Goal: Task Accomplishment & Management: Use online tool/utility

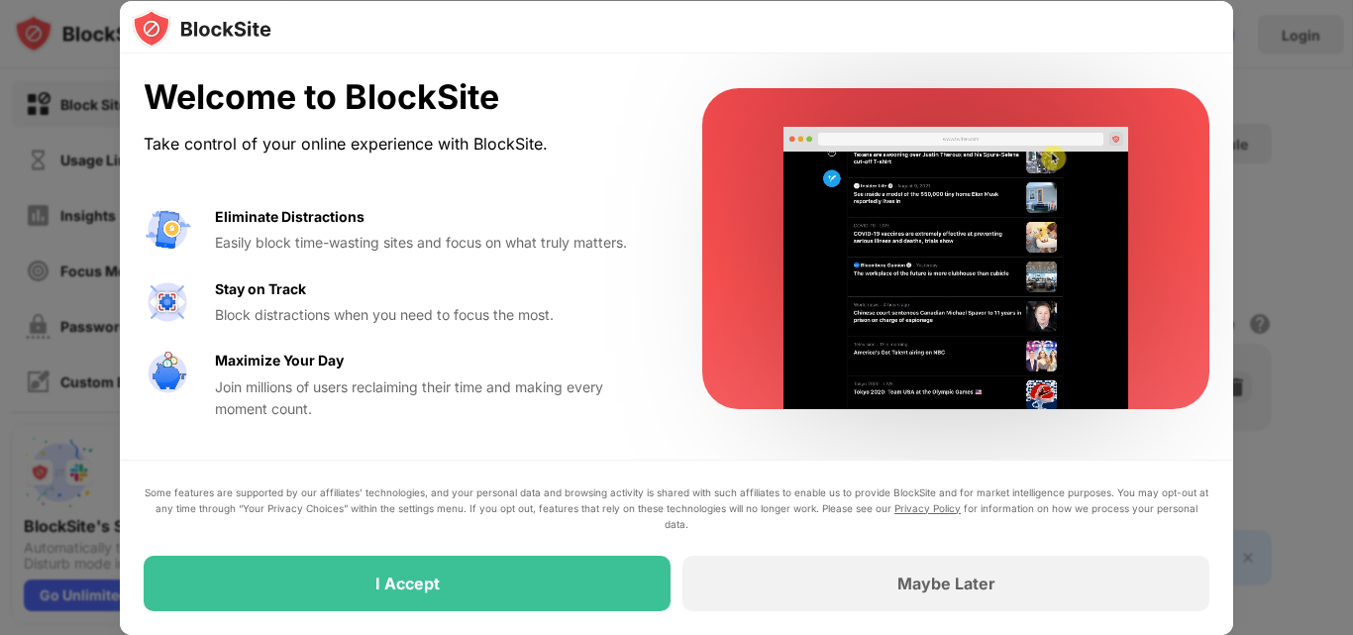
click at [580, 57] on div "Welcome to BlockSite Take control of your online experience with BlockSite. Eli…" at bounding box center [676, 248] width 1113 height 390
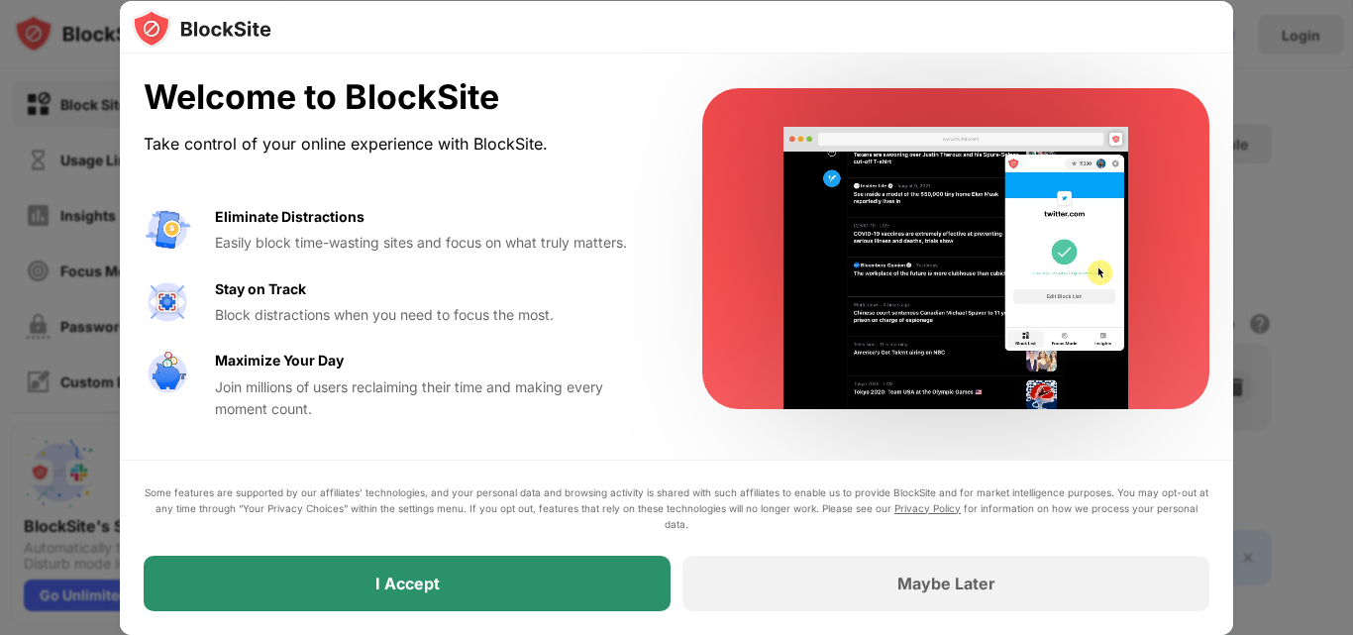
click at [505, 581] on div "I Accept" at bounding box center [407, 583] width 527 height 55
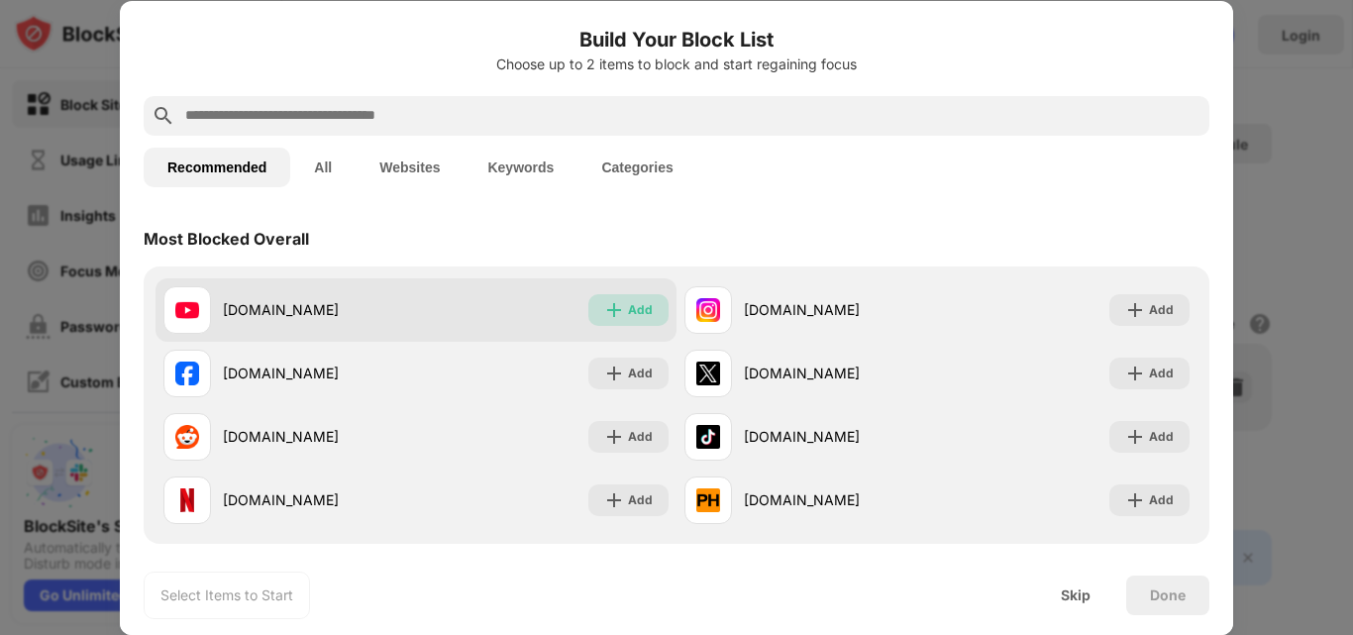
click at [617, 312] on img at bounding box center [614, 310] width 20 height 20
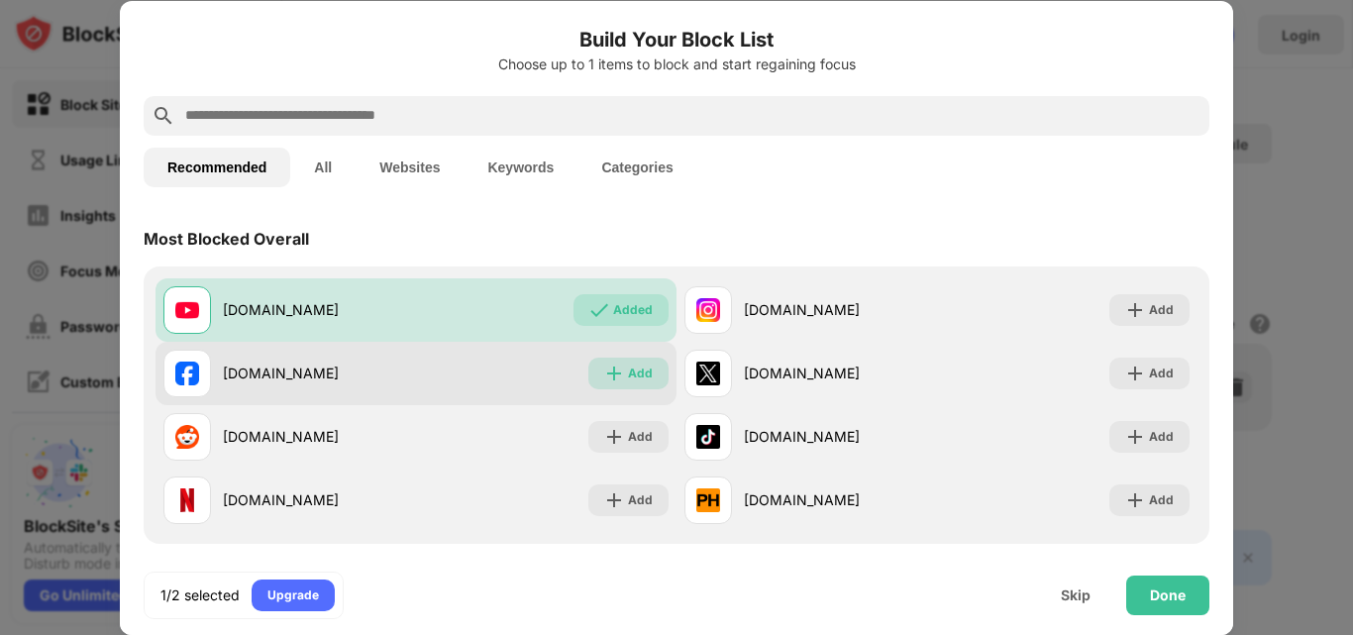
click at [618, 366] on div "Add" at bounding box center [628, 373] width 80 height 32
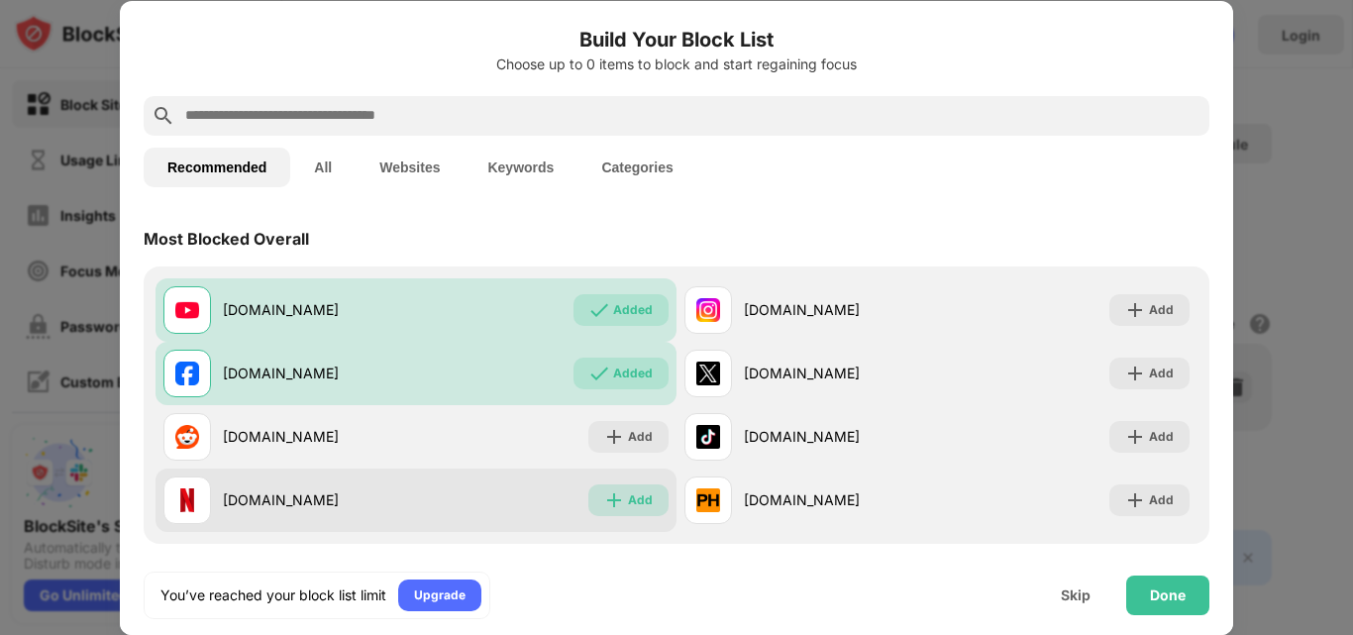
click at [610, 501] on img at bounding box center [614, 500] width 20 height 20
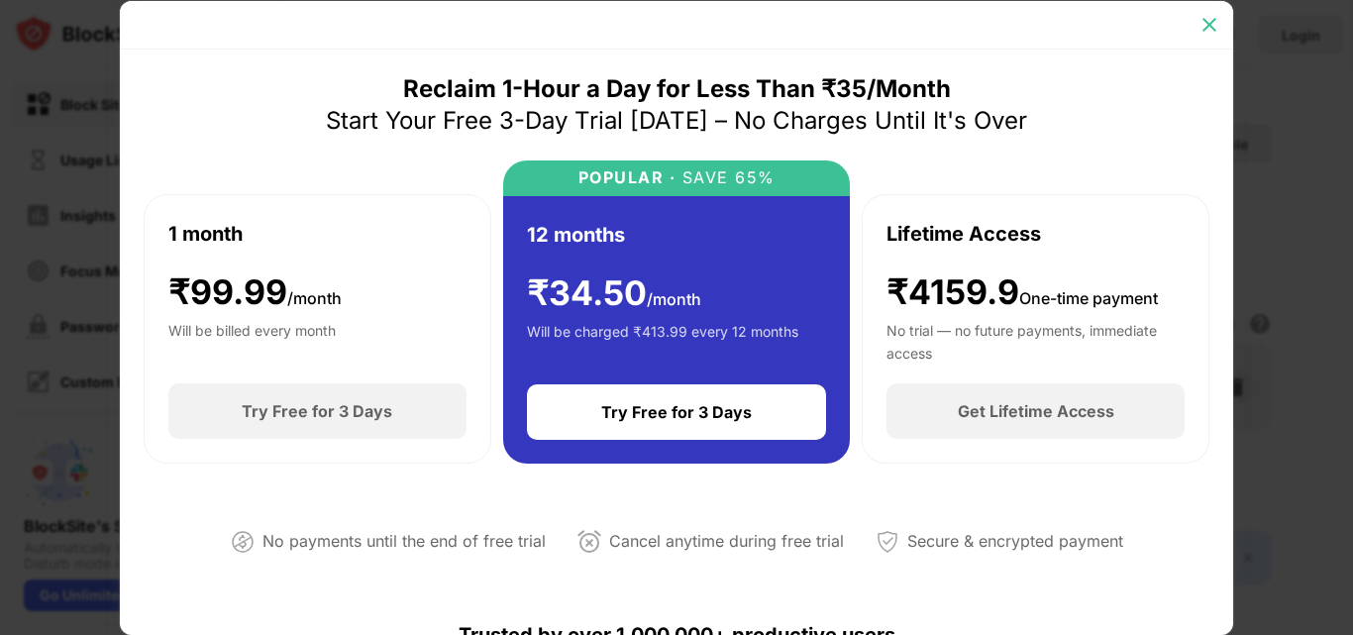
click at [1212, 12] on div at bounding box center [1209, 25] width 32 height 32
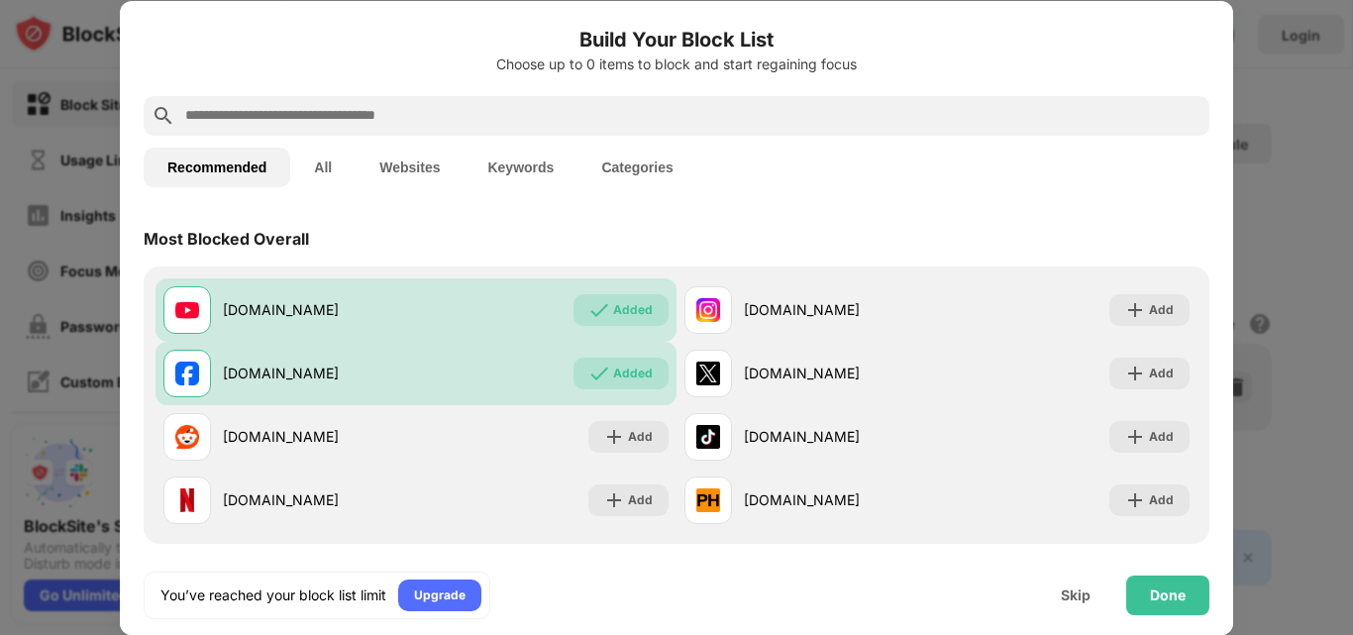
click at [500, 166] on button "Keywords" at bounding box center [520, 168] width 114 height 40
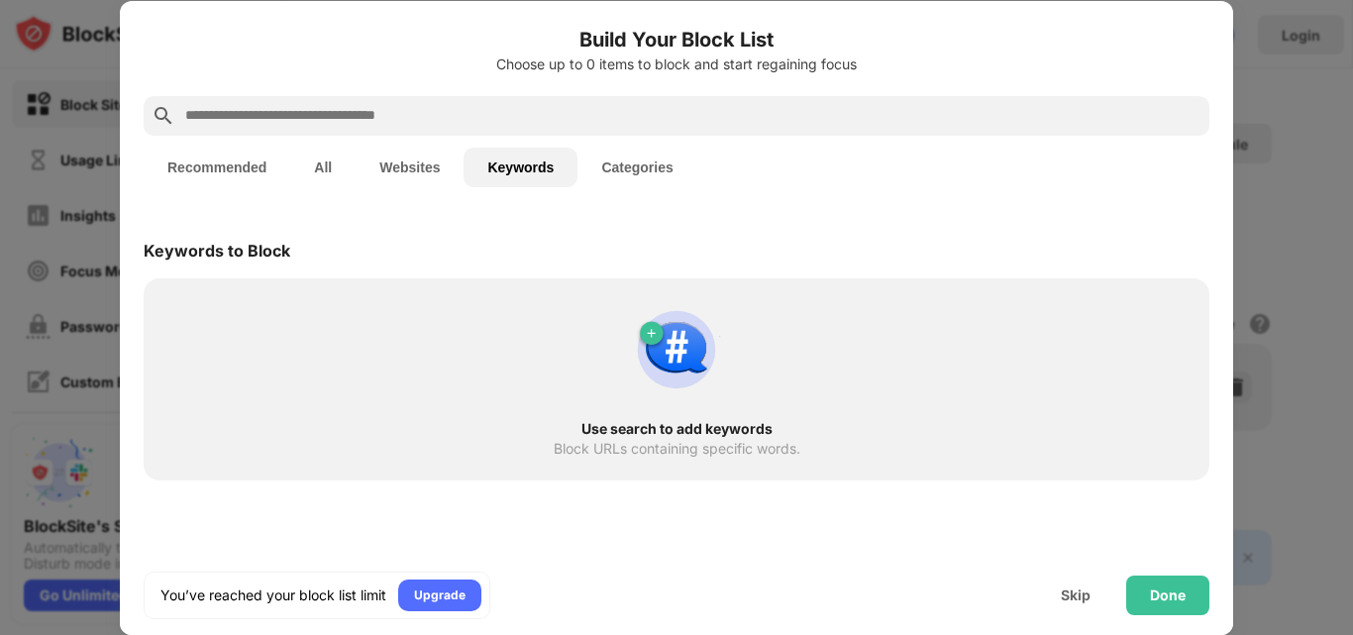
click at [540, 174] on button "Keywords" at bounding box center [520, 168] width 114 height 40
drag, startPoint x: 496, startPoint y: 166, endPoint x: 391, endPoint y: 153, distance: 105.7
click at [391, 153] on div "Recommended All Websites Keywords Categories" at bounding box center [421, 168] width 554 height 40
click at [1075, 593] on div "Skip" at bounding box center [1076, 595] width 30 height 16
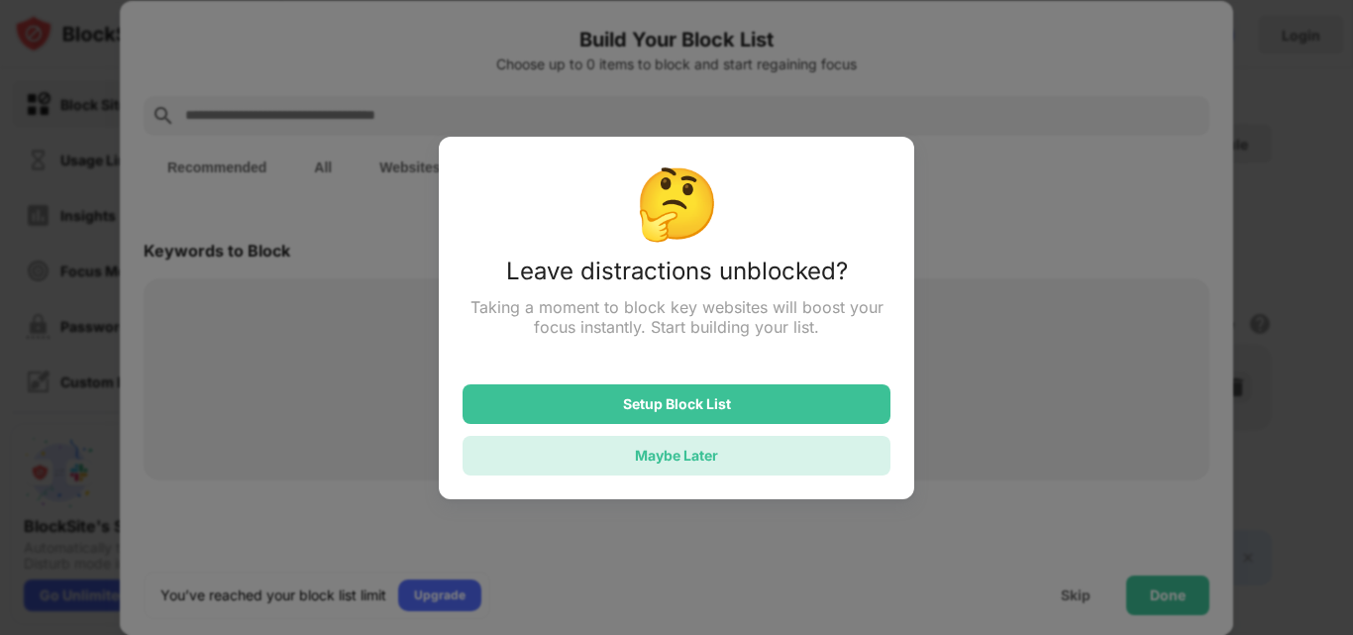
click at [679, 455] on div "Maybe Later" at bounding box center [676, 455] width 83 height 17
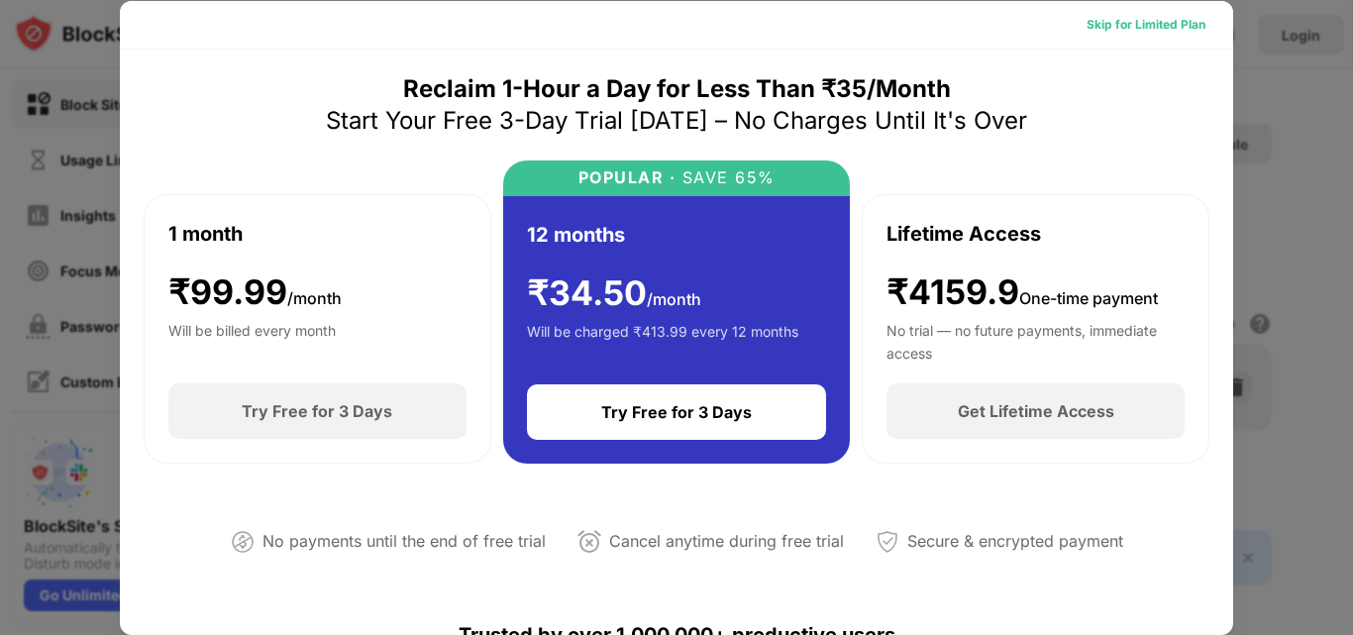
click at [1141, 23] on div "Skip for Limited Plan" at bounding box center [1145, 25] width 119 height 20
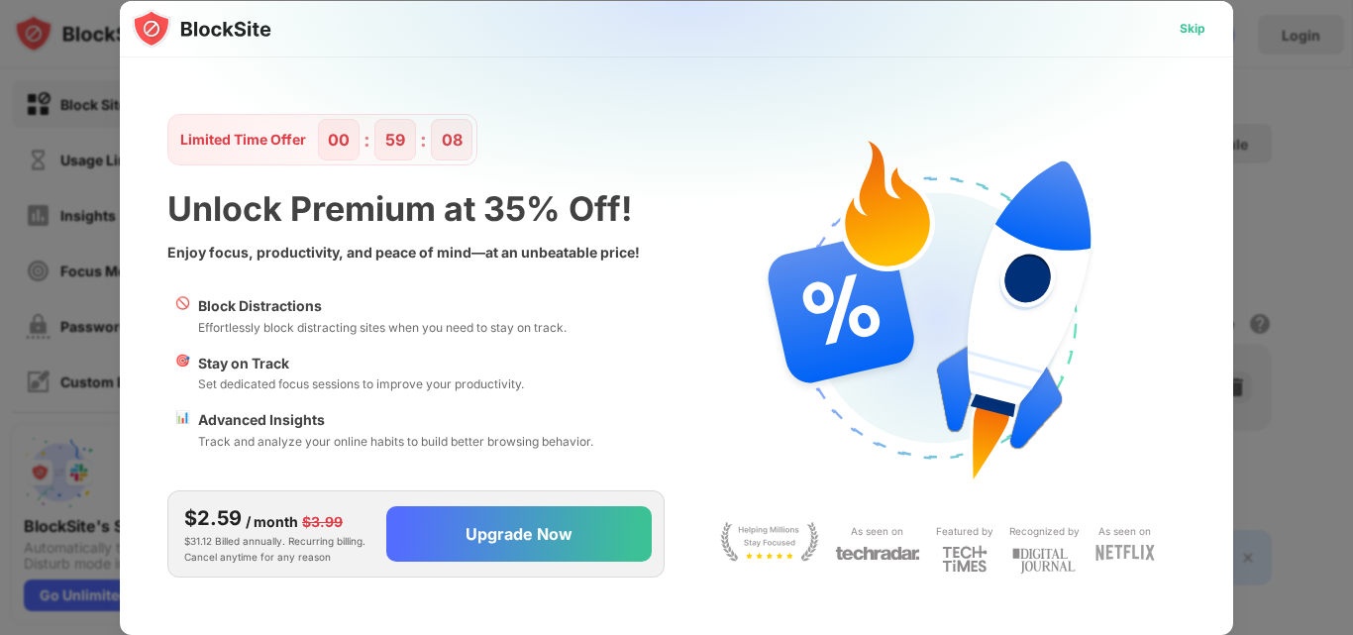
click at [1183, 19] on div "Skip" at bounding box center [1192, 29] width 26 height 20
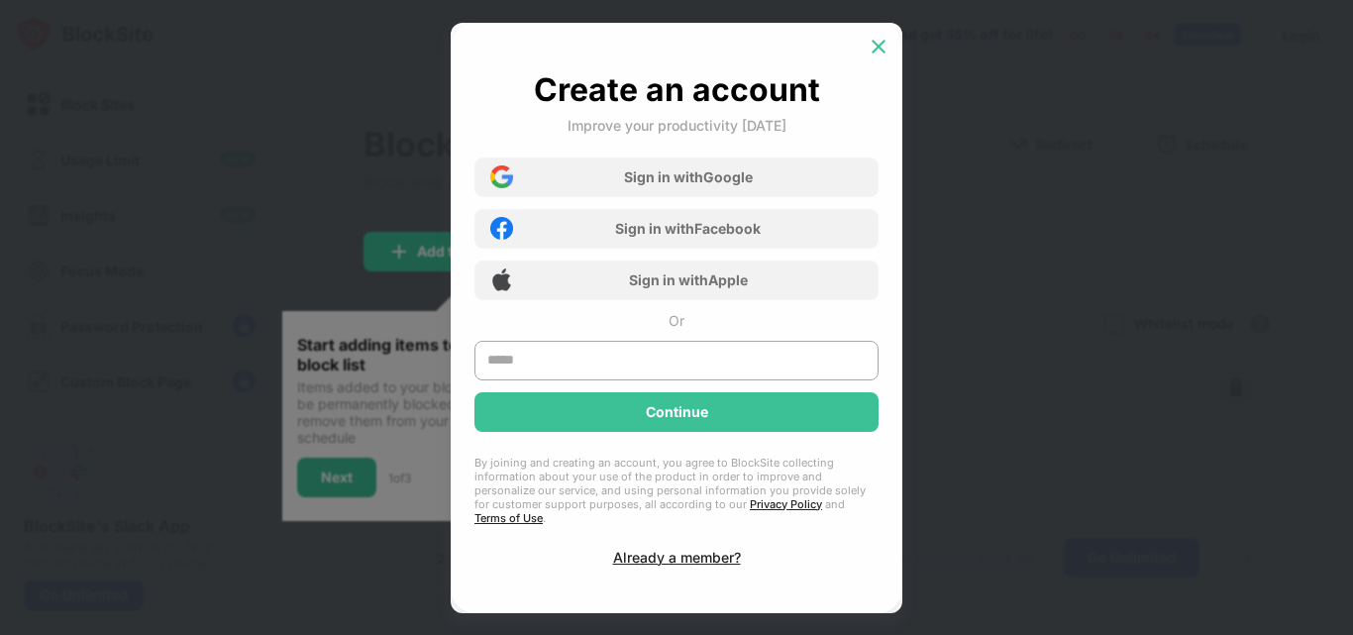
click at [879, 47] on img at bounding box center [878, 47] width 20 height 20
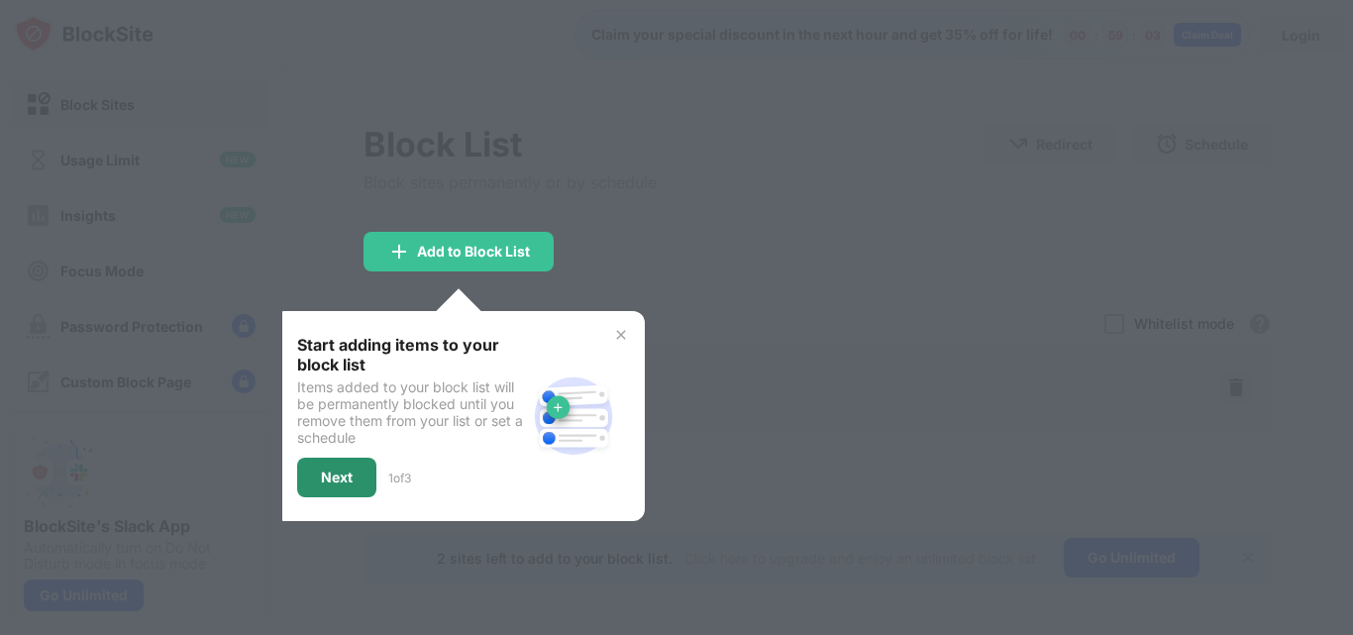
click at [324, 470] on div "Next" at bounding box center [337, 477] width 32 height 16
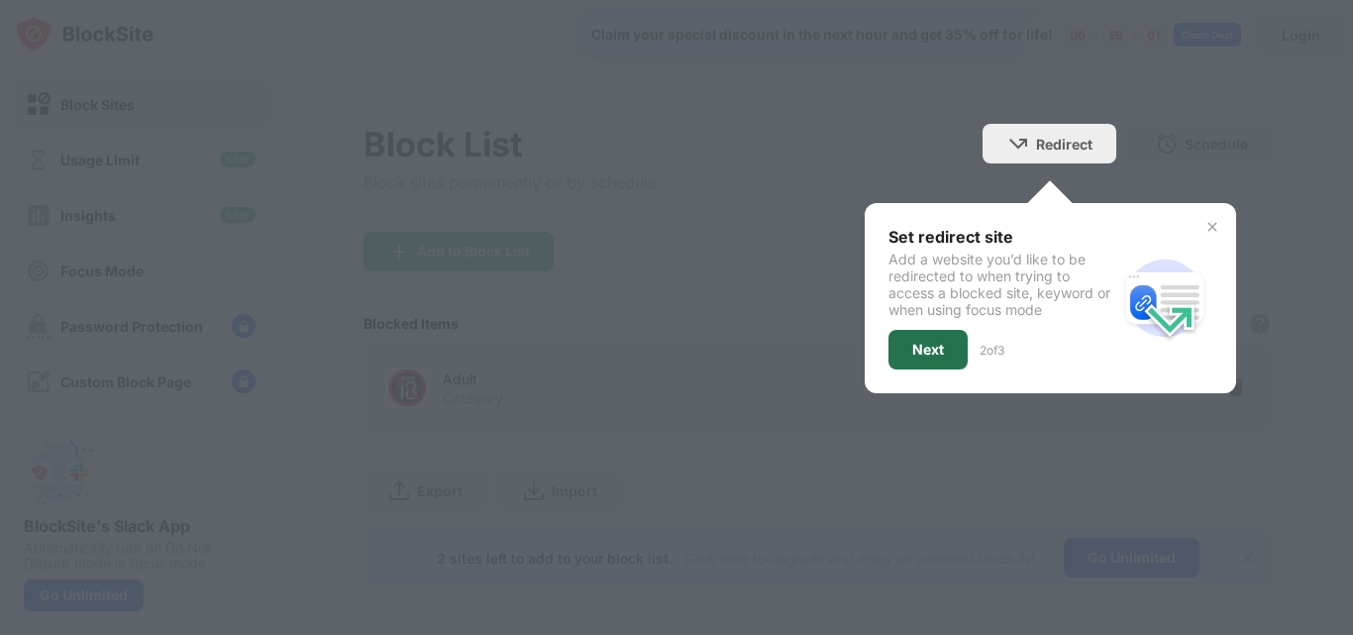
click at [912, 352] on div "Next" at bounding box center [928, 350] width 32 height 16
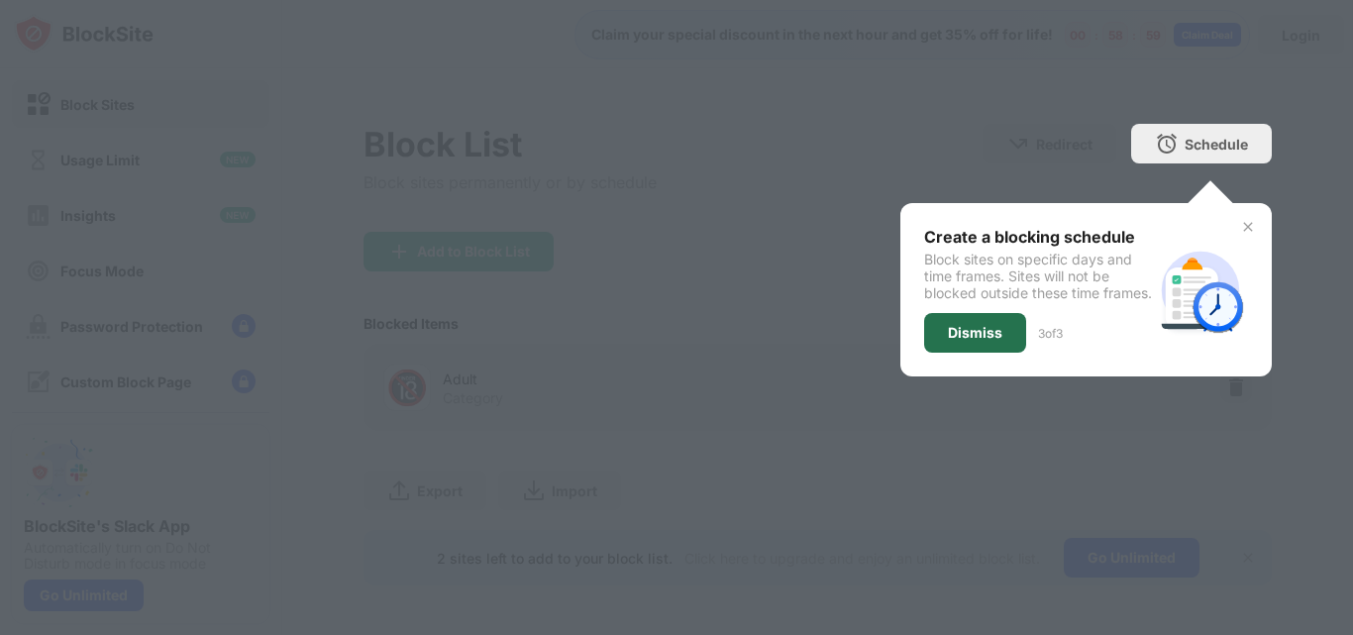
click at [967, 341] on div "Dismiss" at bounding box center [975, 333] width 54 height 16
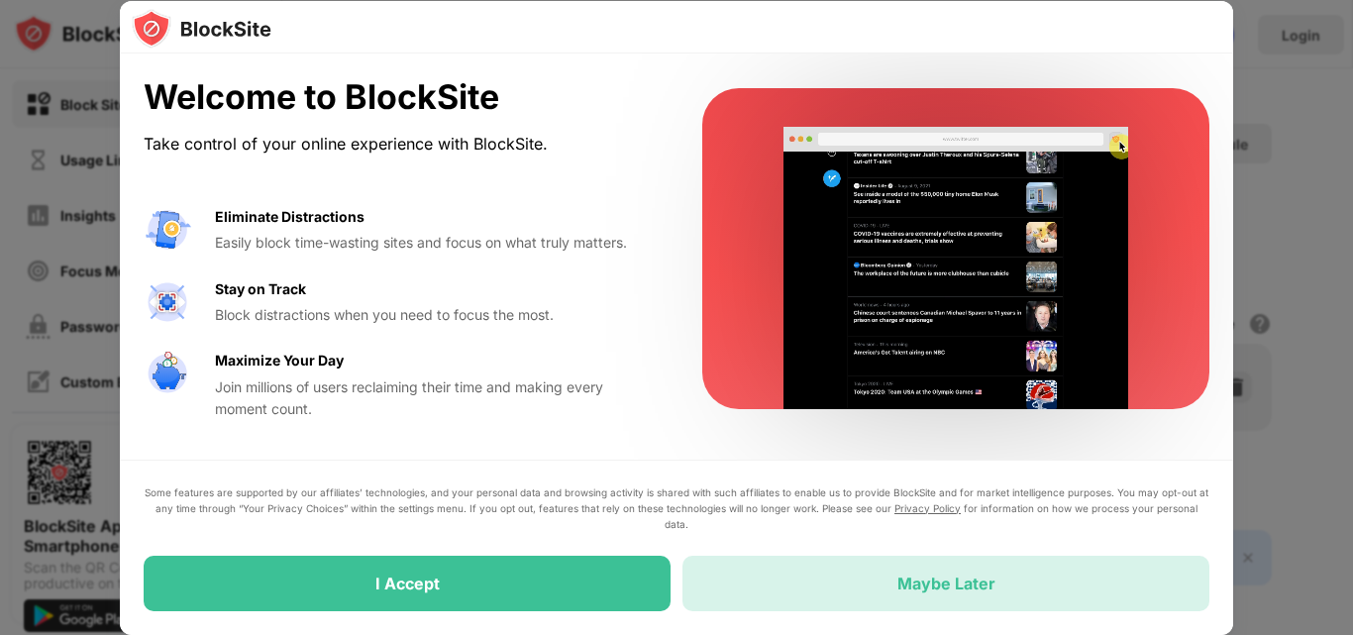
click at [934, 580] on div "Maybe Later" at bounding box center [946, 583] width 98 height 20
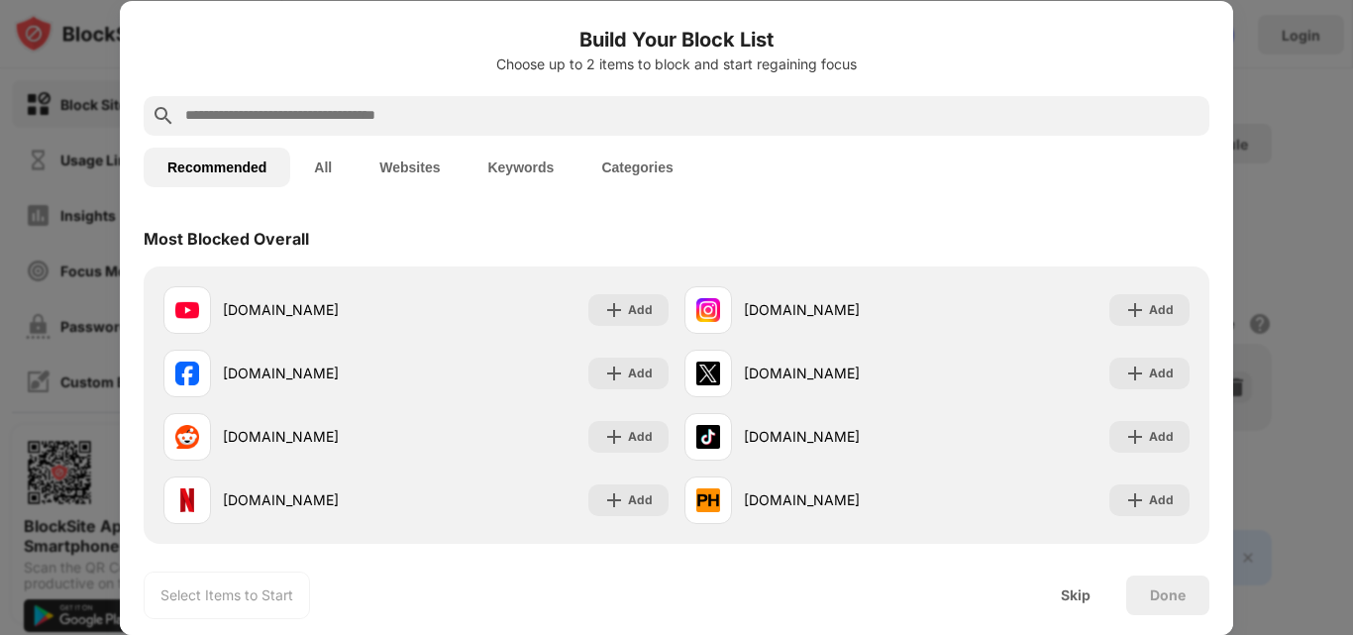
click at [514, 164] on button "Keywords" at bounding box center [520, 168] width 114 height 40
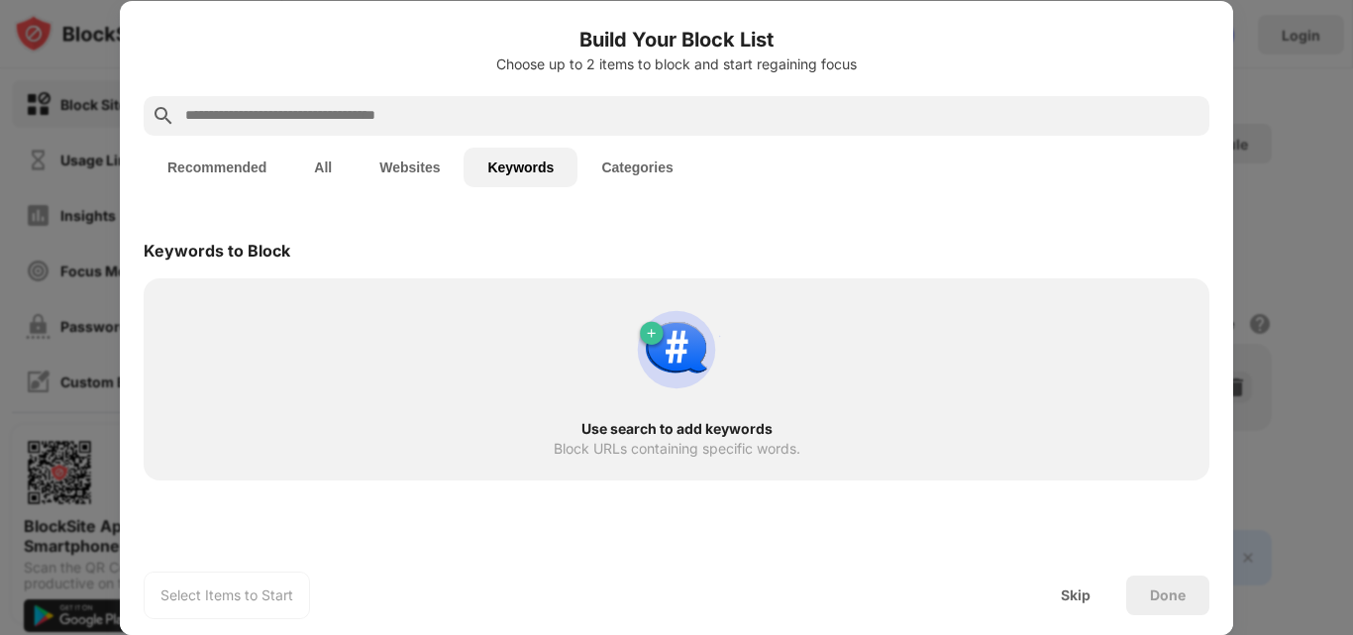
click at [448, 256] on div "Keywords to Block" at bounding box center [676, 250] width 1065 height 55
click at [399, 235] on div "Keywords to Block" at bounding box center [676, 250] width 1065 height 55
click at [657, 332] on img at bounding box center [676, 349] width 95 height 95
click at [651, 335] on img at bounding box center [676, 349] width 95 height 95
click at [452, 106] on div at bounding box center [676, 116] width 1065 height 40
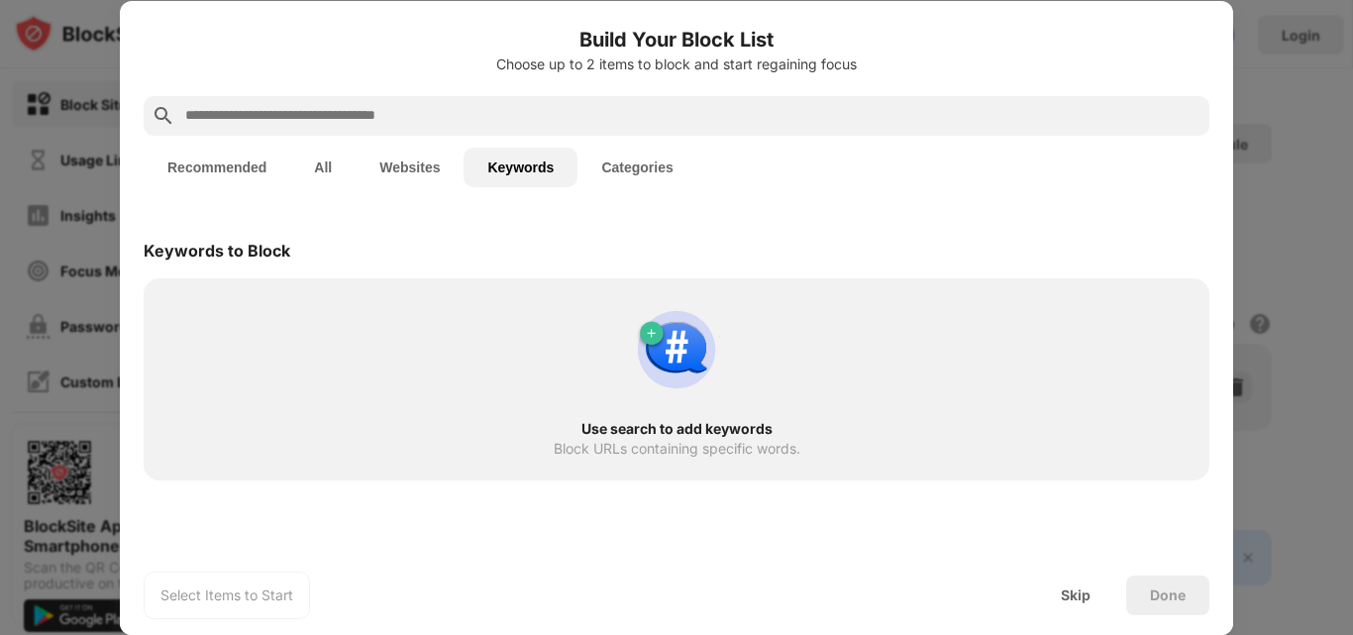
click at [162, 109] on img at bounding box center [164, 116] width 24 height 24
click at [270, 124] on input "text" at bounding box center [692, 116] width 1018 height 24
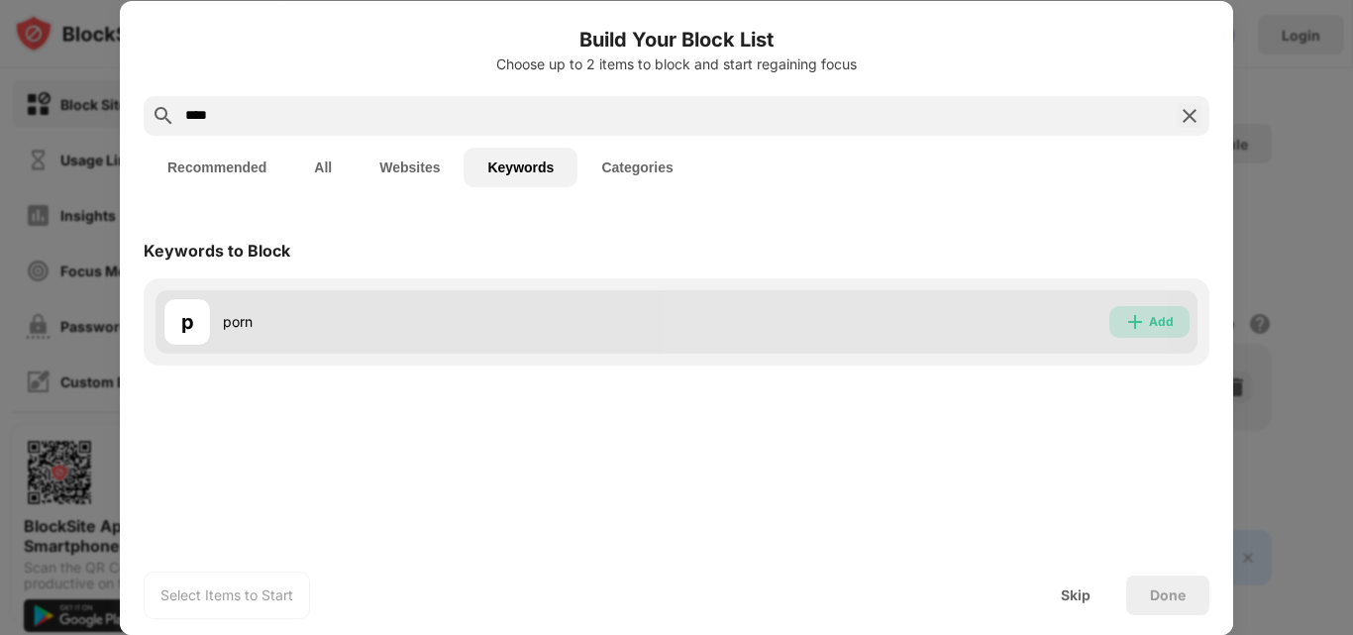
click at [1149, 323] on div "Add" at bounding box center [1149, 322] width 80 height 32
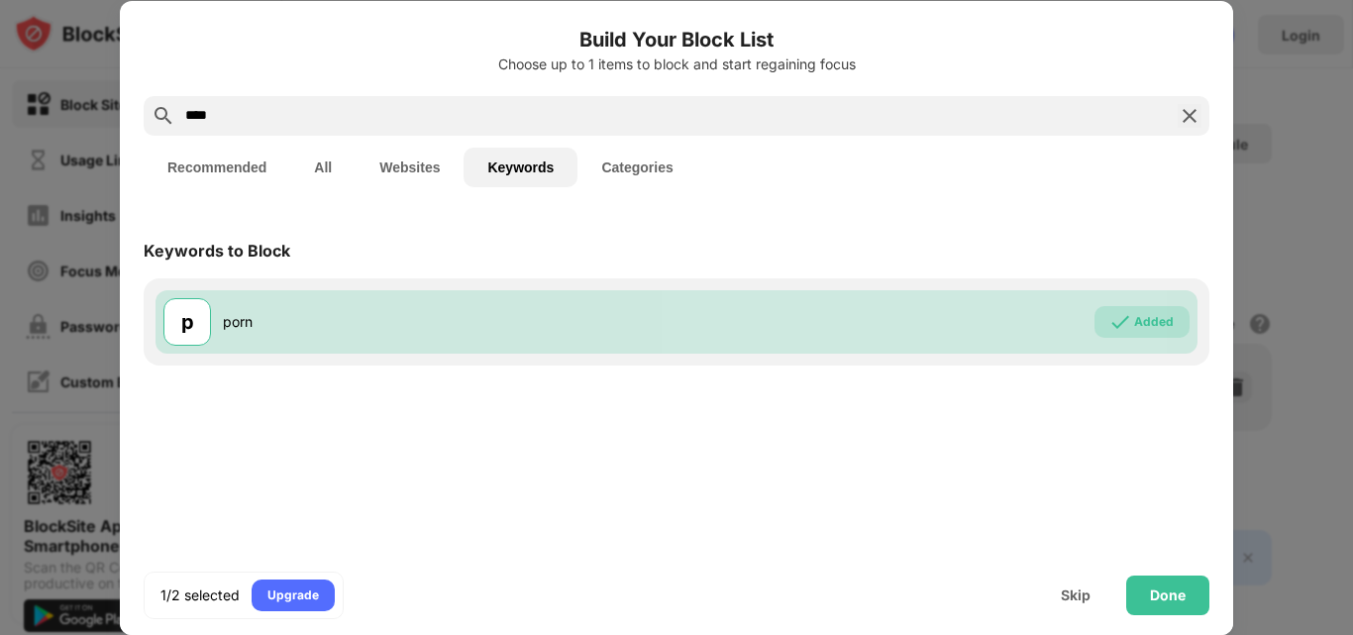
click at [330, 112] on input "****" at bounding box center [676, 116] width 986 height 24
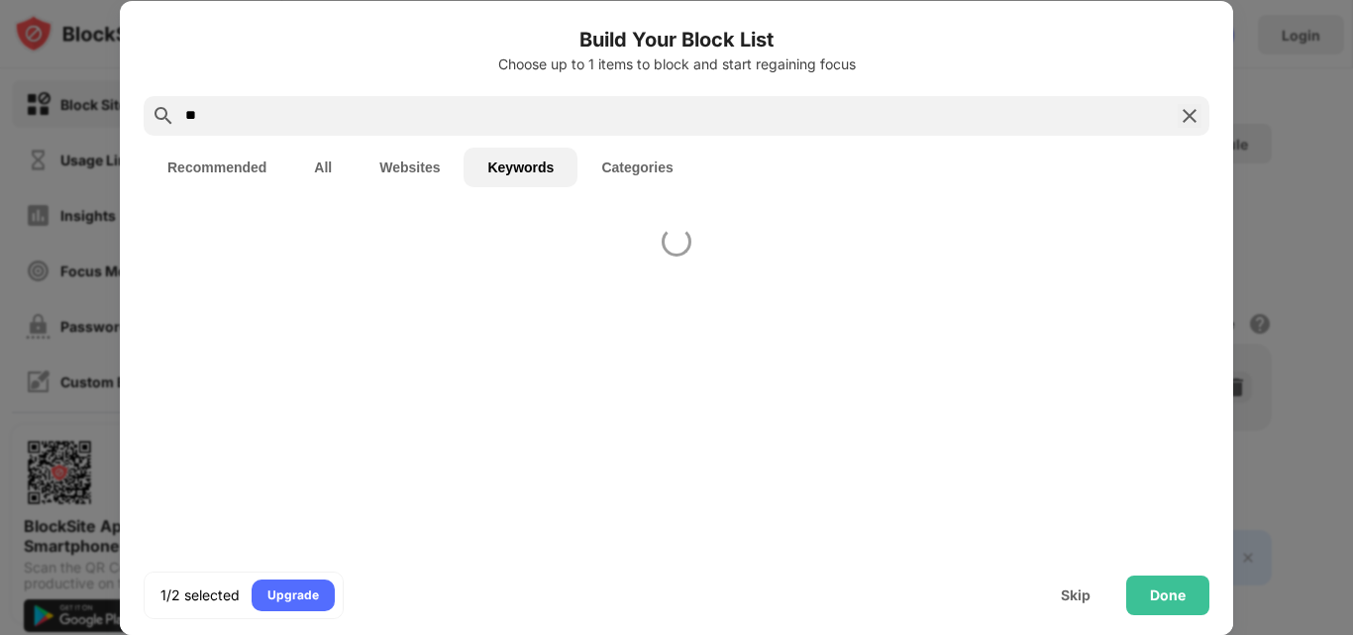
type input "*"
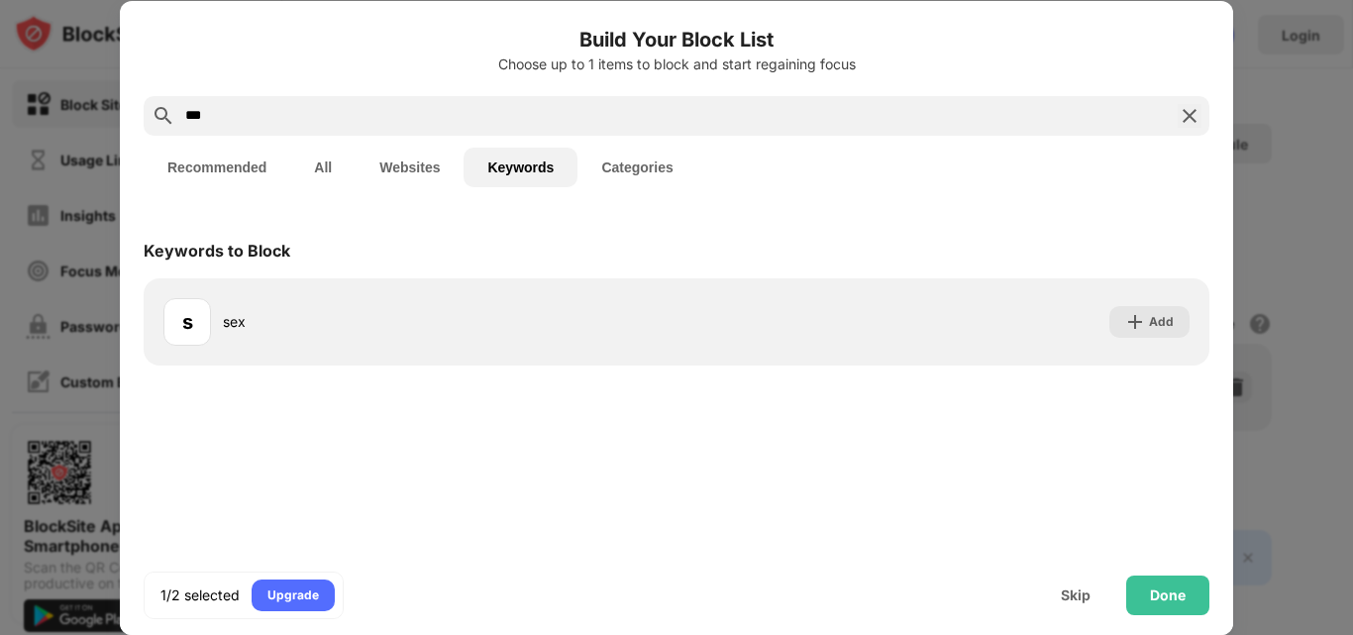
click at [766, 116] on input "***" at bounding box center [676, 116] width 986 height 24
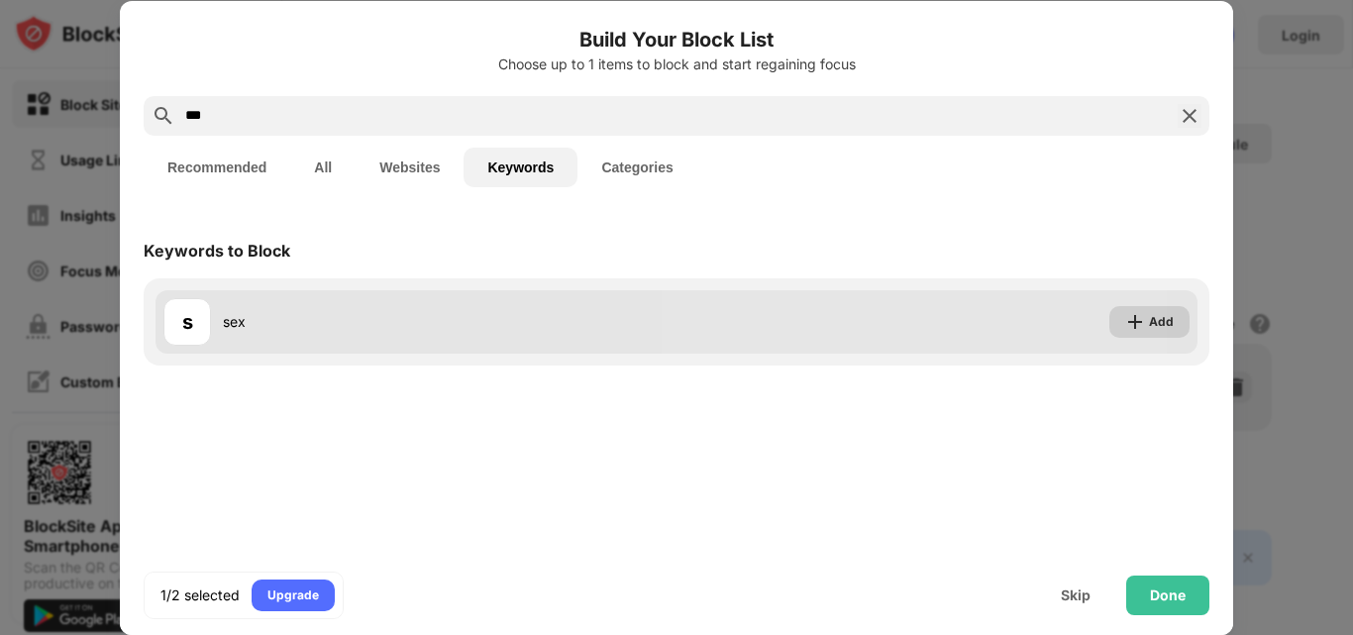
type input "***"
click at [1139, 314] on img at bounding box center [1135, 322] width 20 height 20
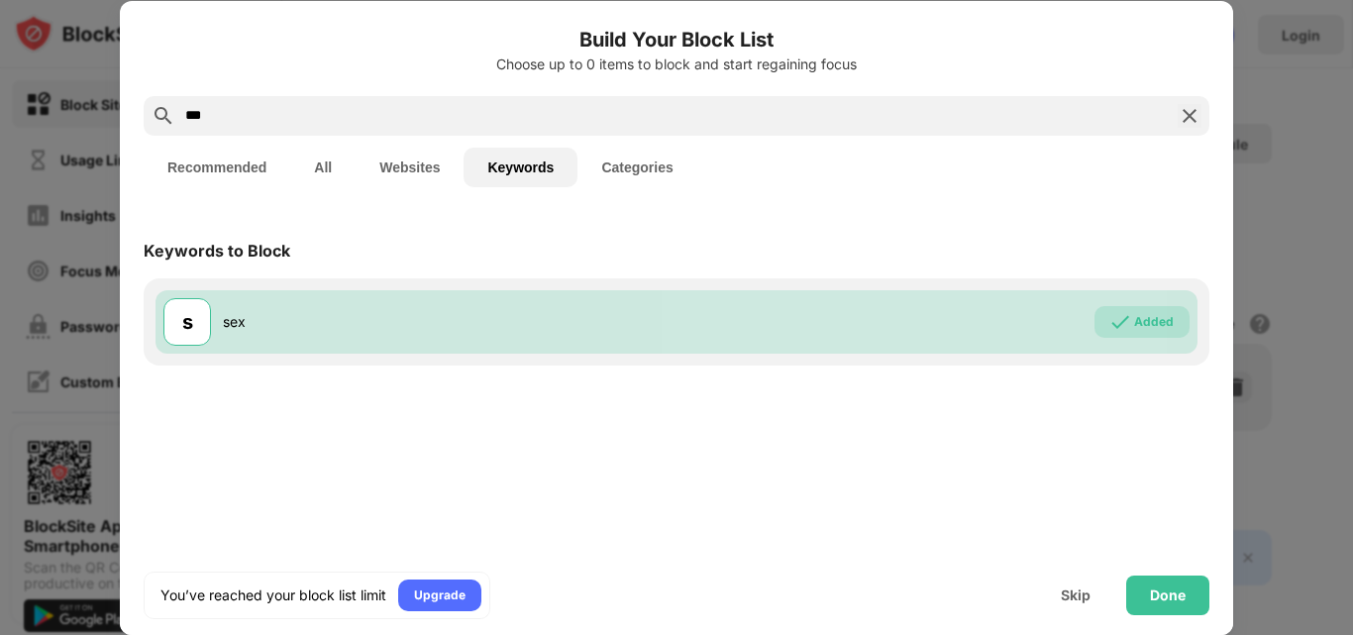
click at [442, 164] on button "Websites" at bounding box center [409, 168] width 108 height 40
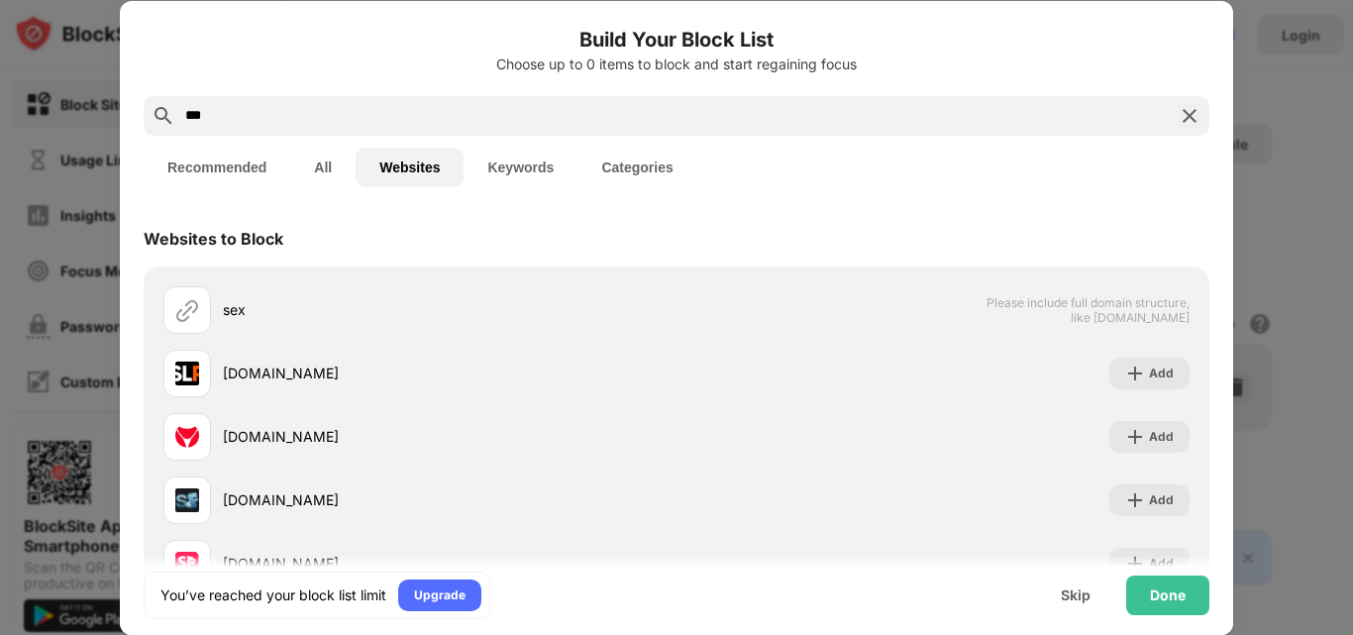
click at [514, 169] on button "Keywords" at bounding box center [520, 168] width 114 height 40
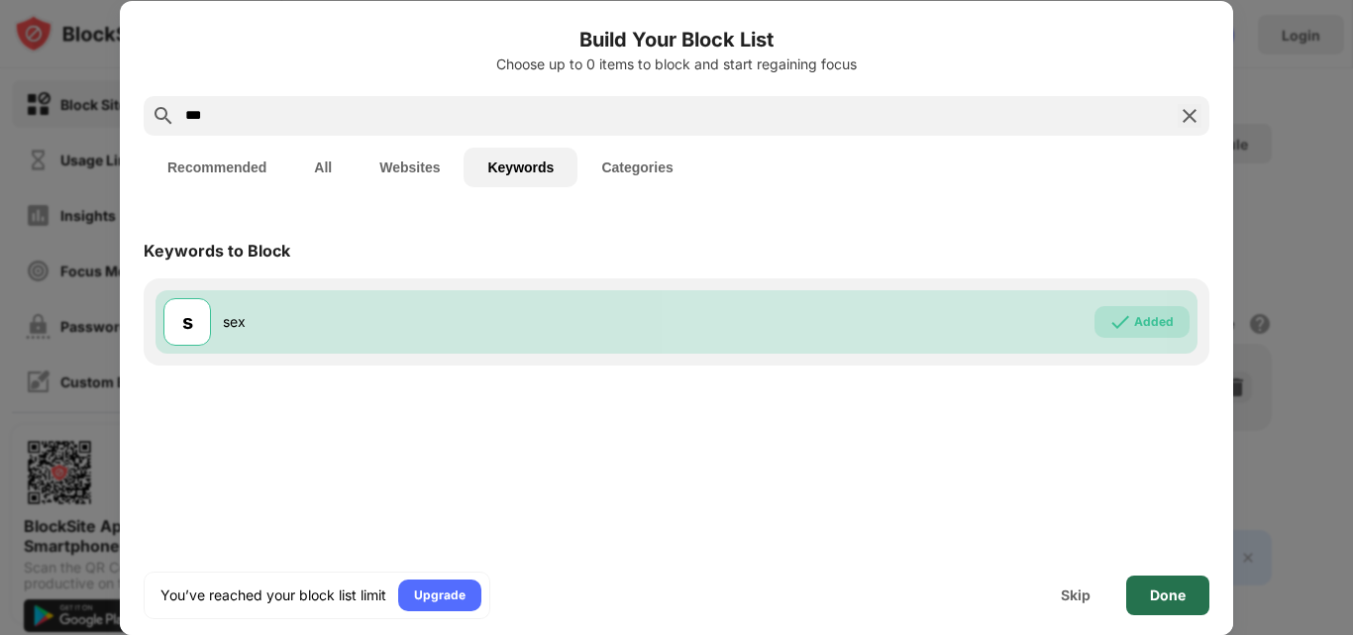
click at [1169, 582] on div "Done" at bounding box center [1167, 595] width 83 height 40
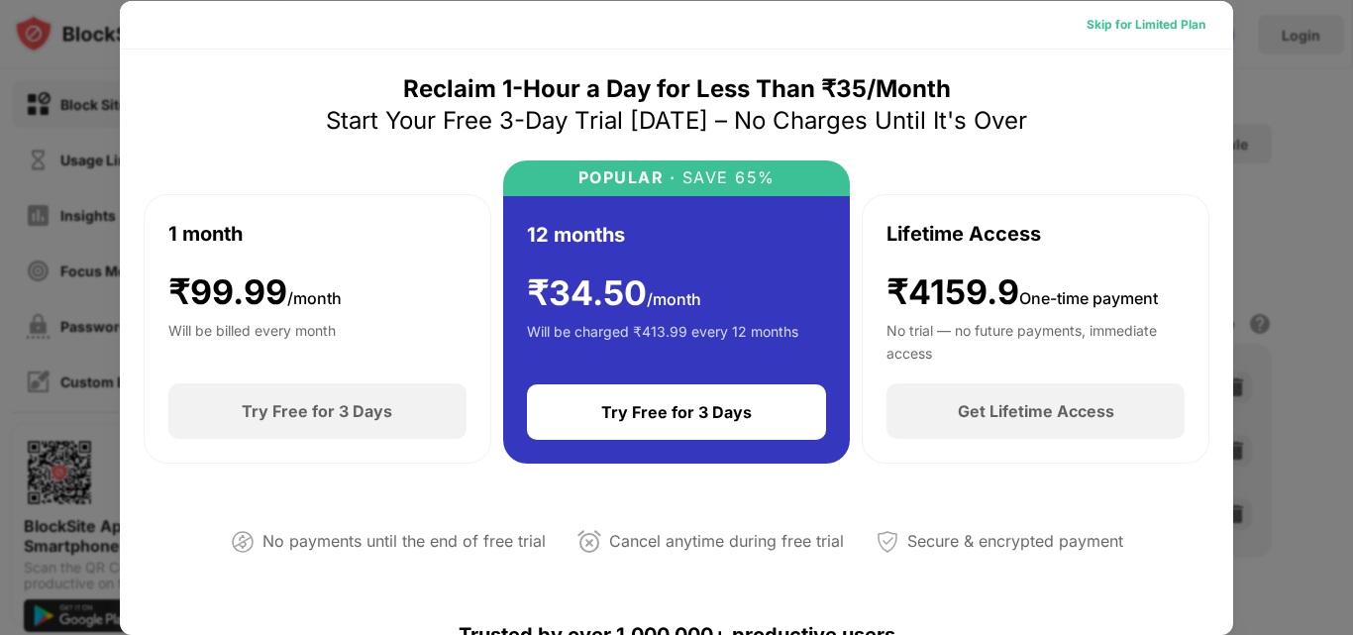
click at [1131, 22] on div "Skip for Limited Plan" at bounding box center [1145, 25] width 119 height 20
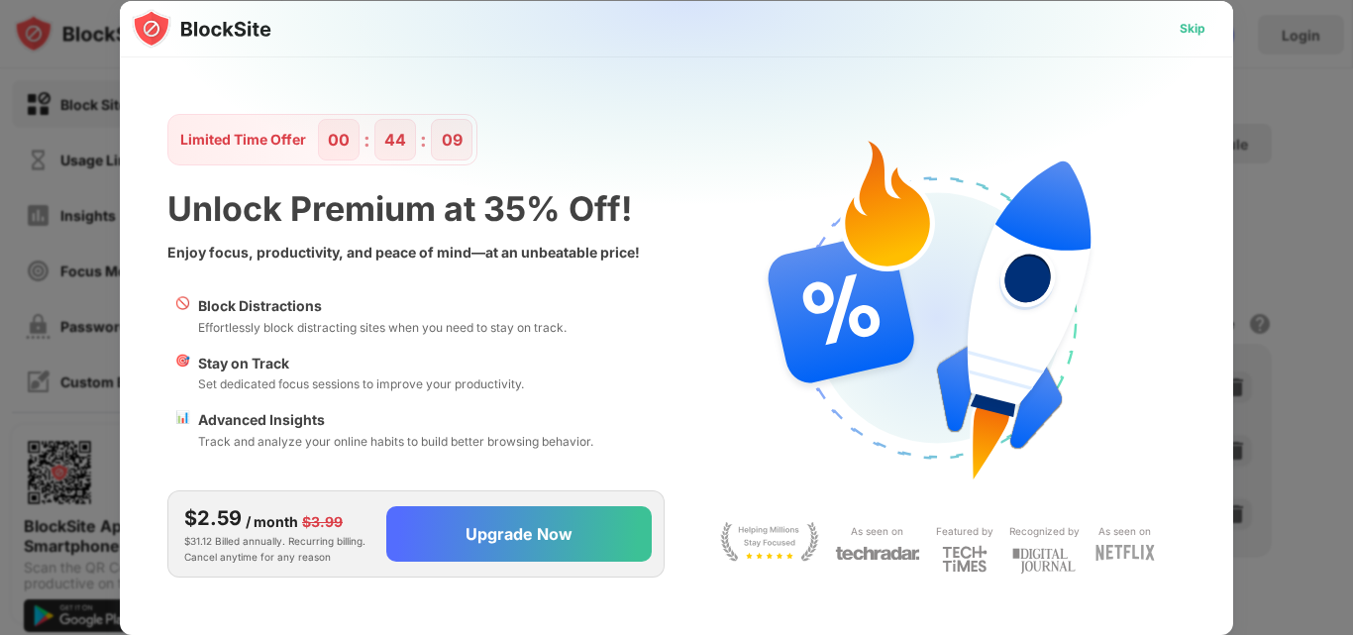
click at [1190, 30] on div "Skip" at bounding box center [1192, 29] width 26 height 20
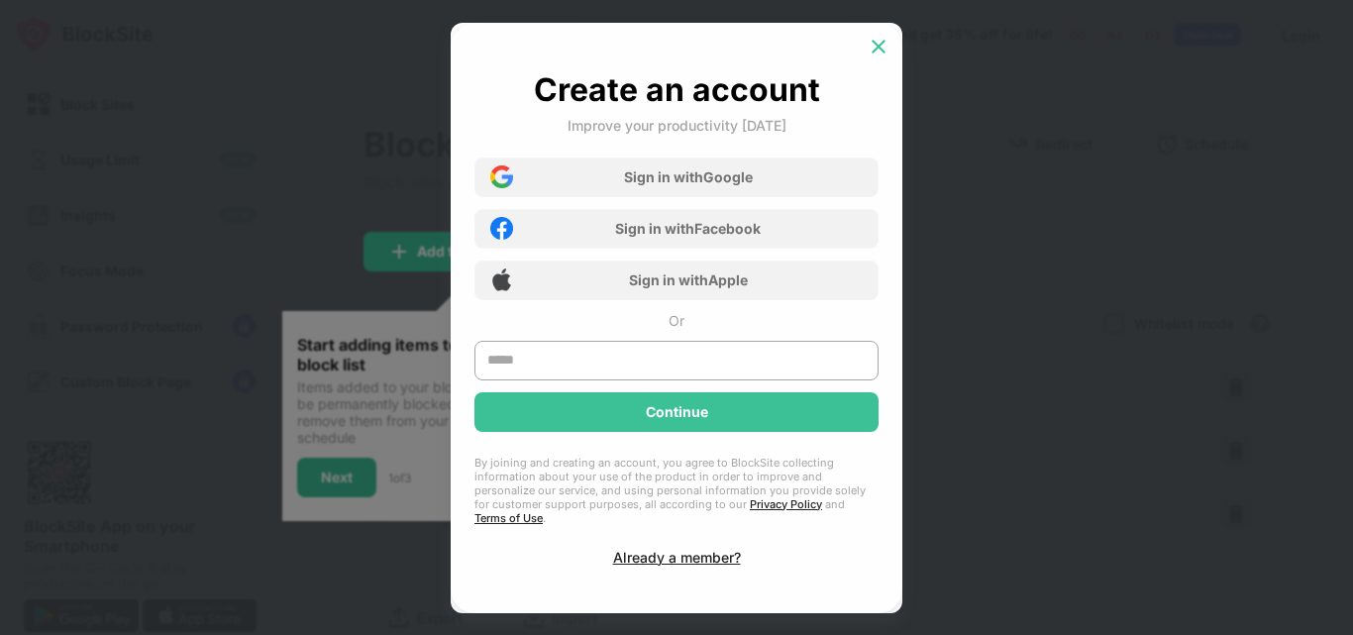
click at [877, 48] on img at bounding box center [878, 47] width 20 height 20
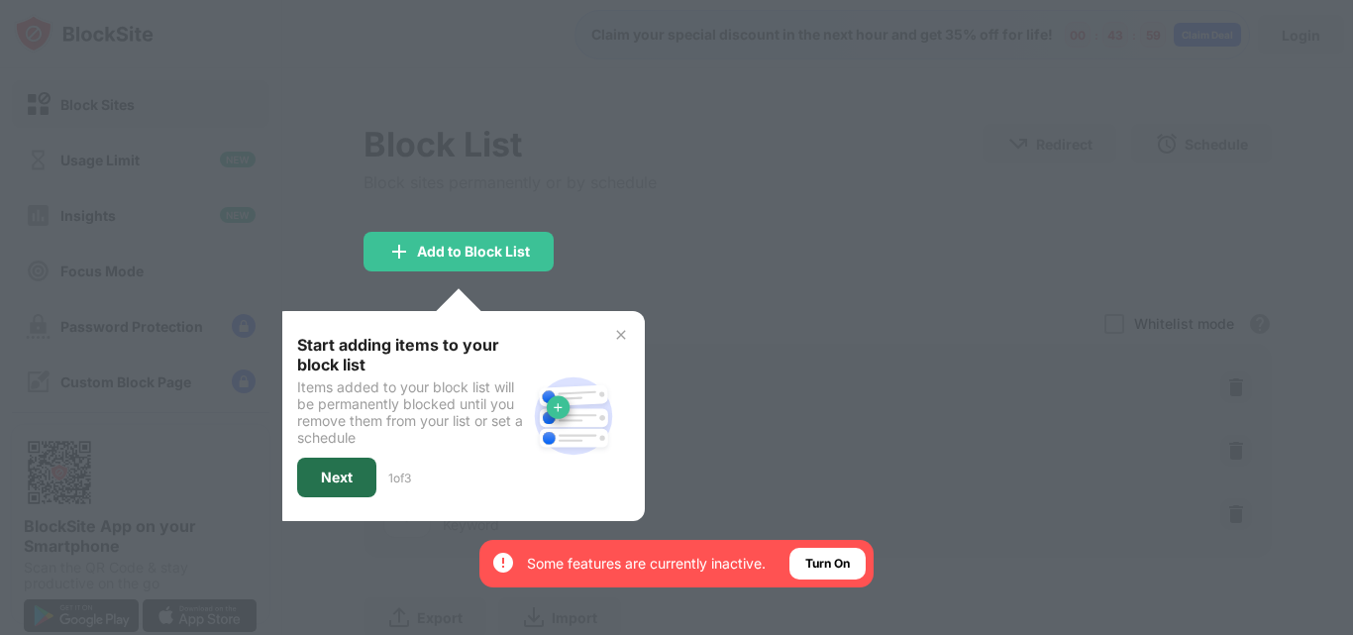
click at [350, 469] on div "Next" at bounding box center [337, 477] width 32 height 16
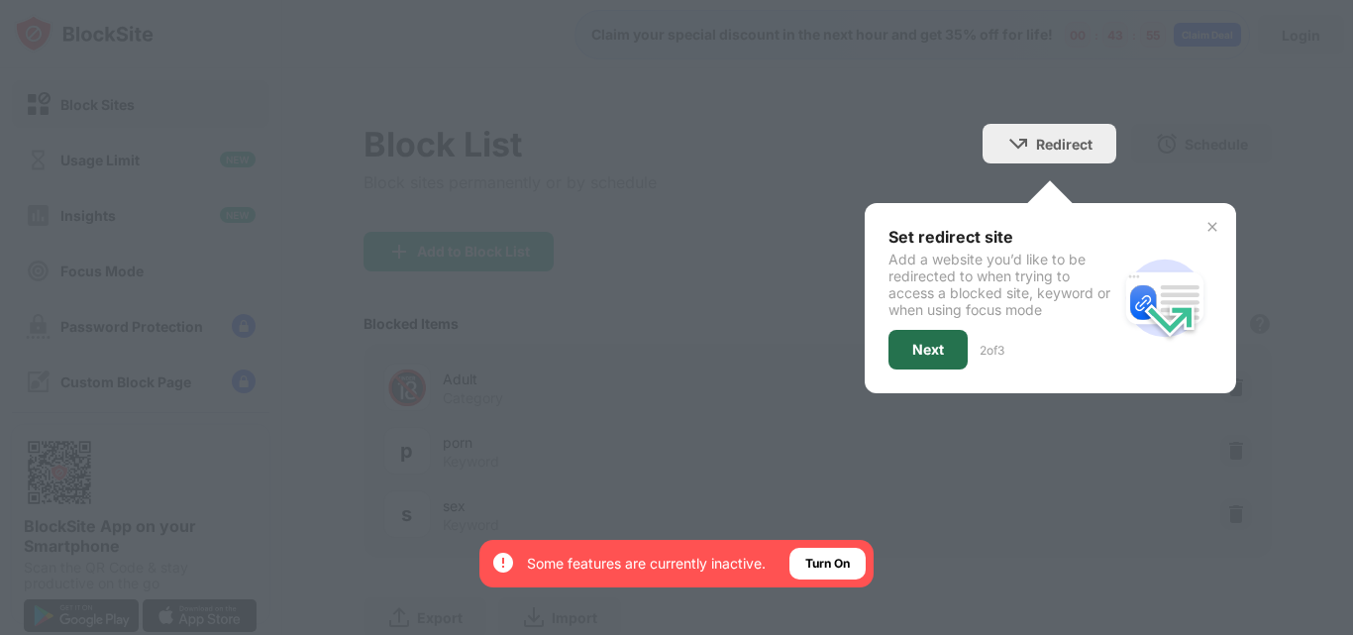
click at [918, 349] on div "Next" at bounding box center [928, 350] width 32 height 16
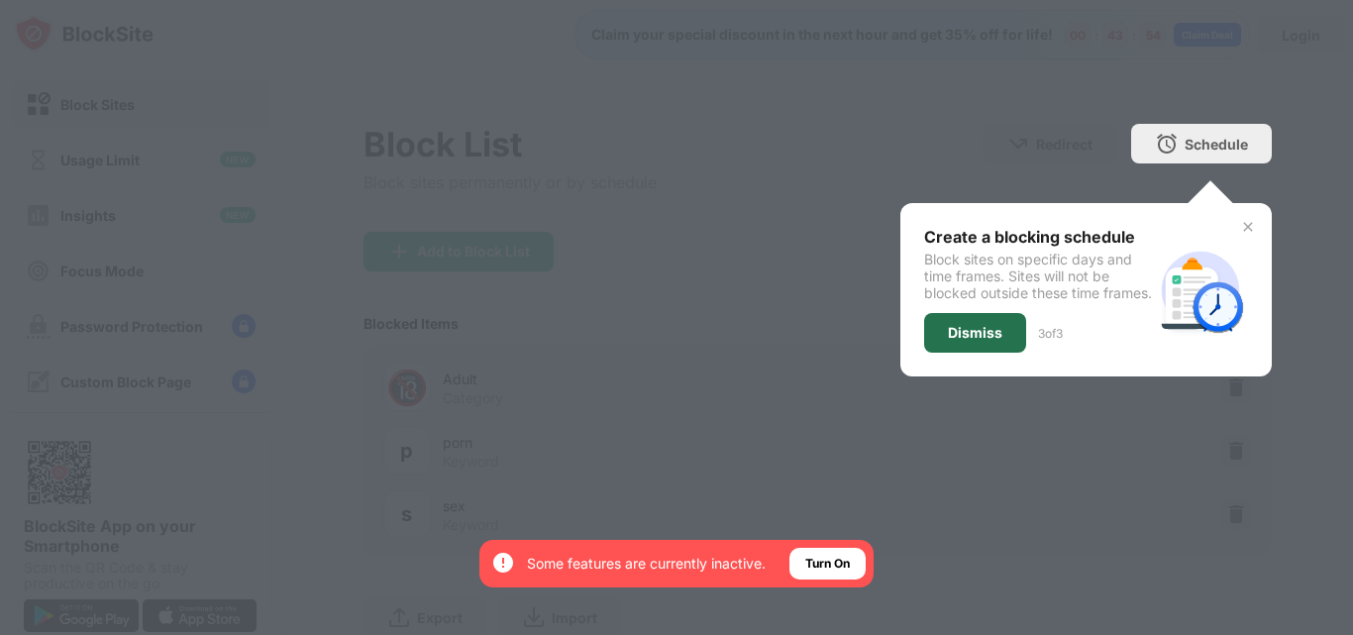
click at [987, 345] on div "Dismiss" at bounding box center [975, 333] width 102 height 40
